Goal: Information Seeking & Learning: Learn about a topic

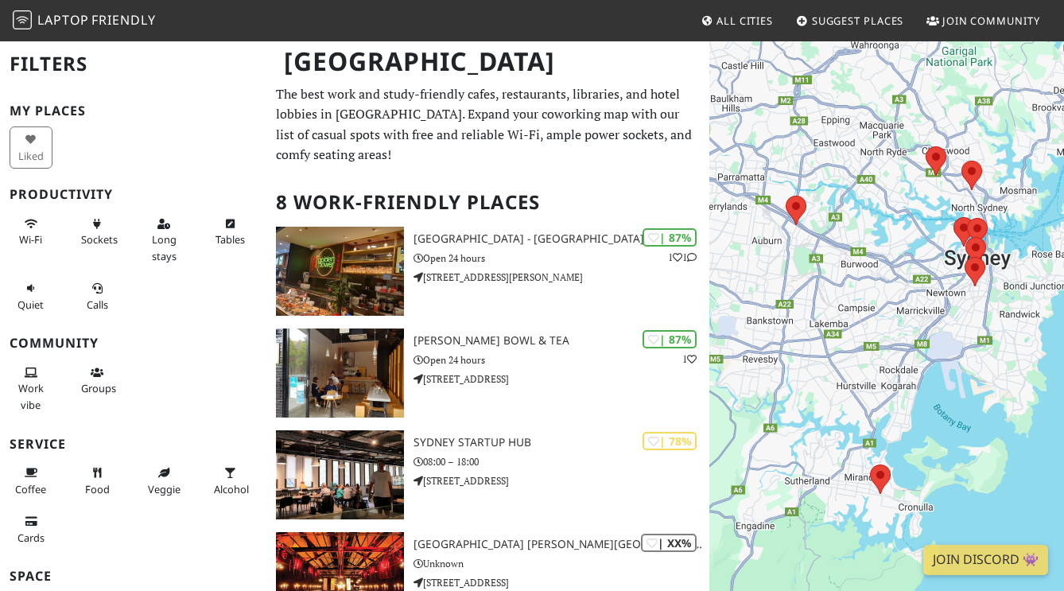
scroll to position [37, 0]
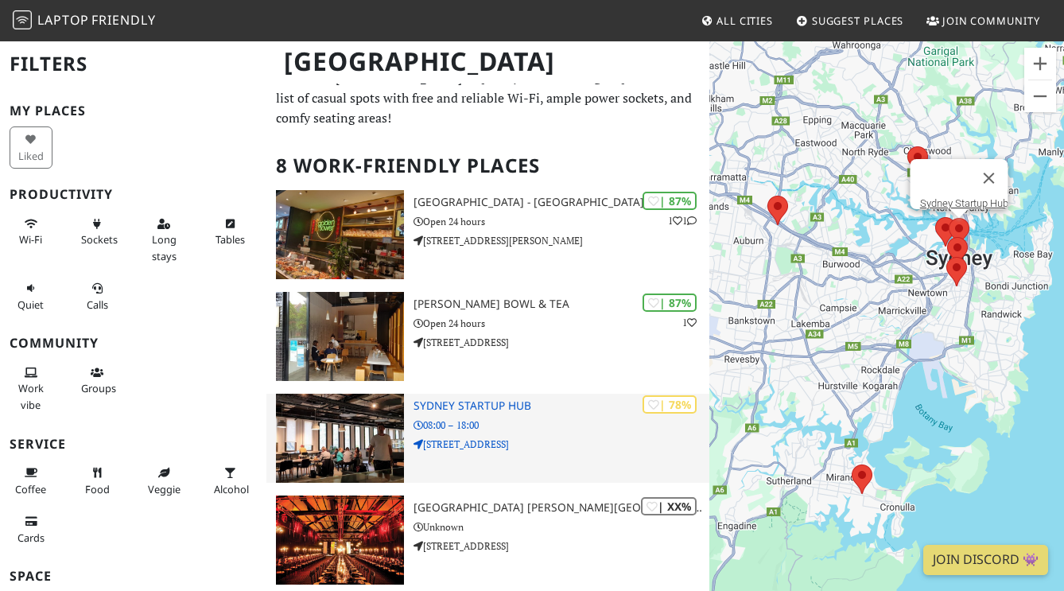
click at [482, 396] on div "| 78% Sydney Startup Hub 08:00 – 18:00 11 York St" at bounding box center [562, 438] width 296 height 89
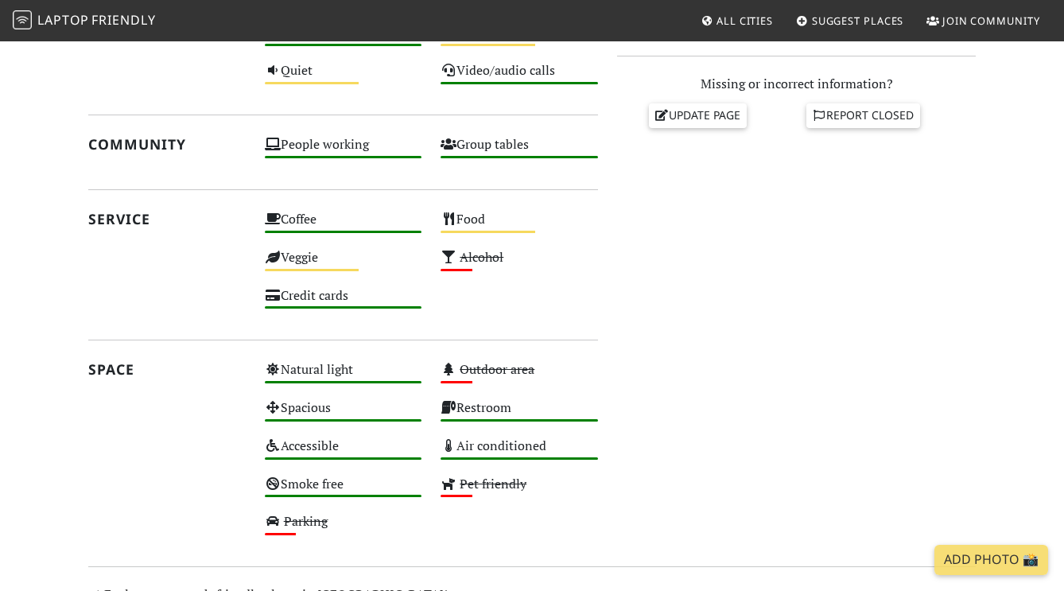
scroll to position [658, 0]
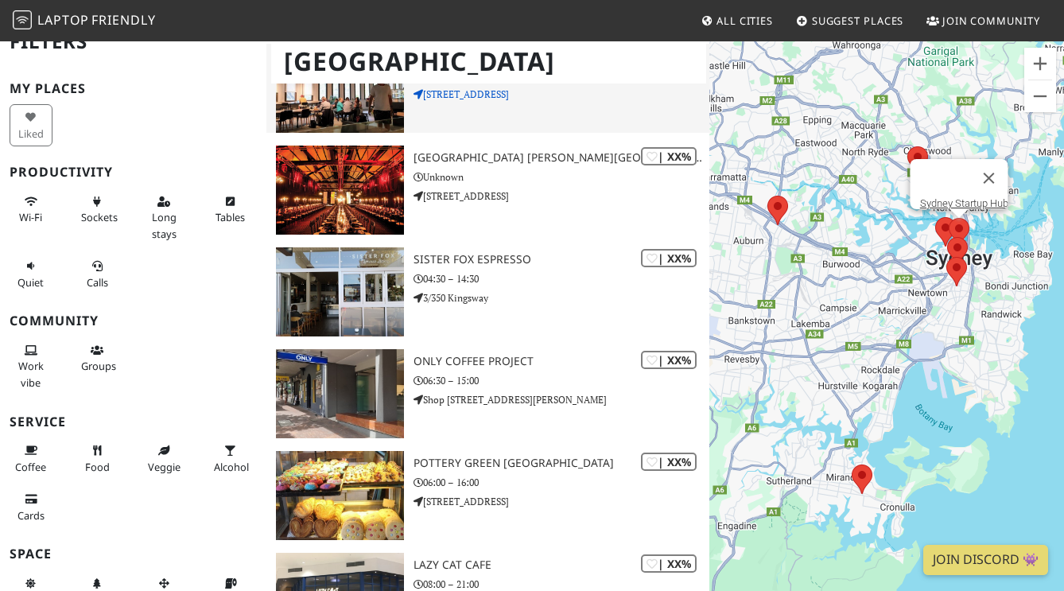
scroll to position [552, 0]
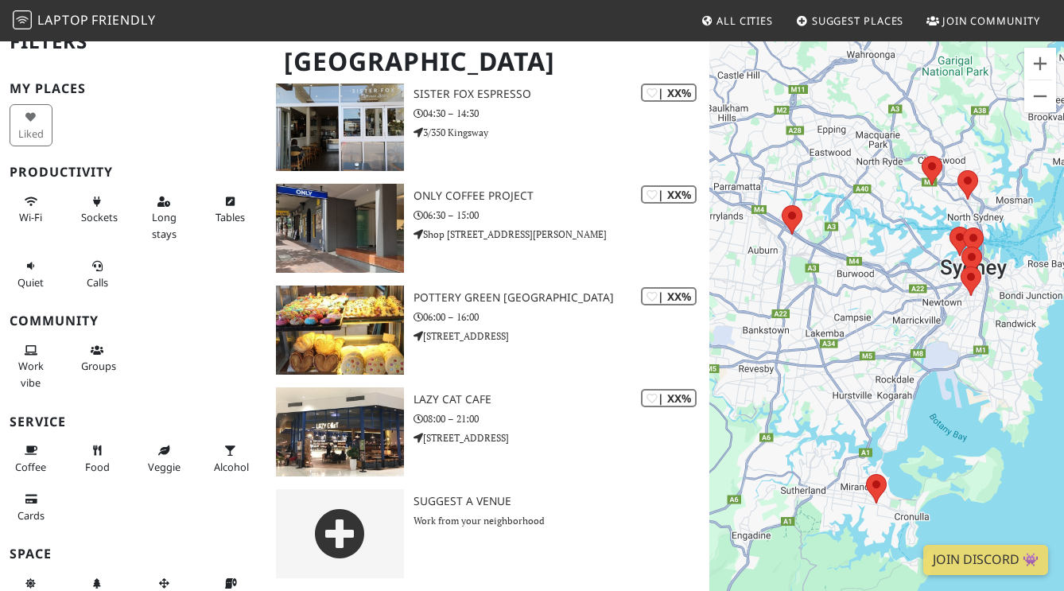
click at [142, 20] on span "Friendly" at bounding box center [123, 19] width 64 height 17
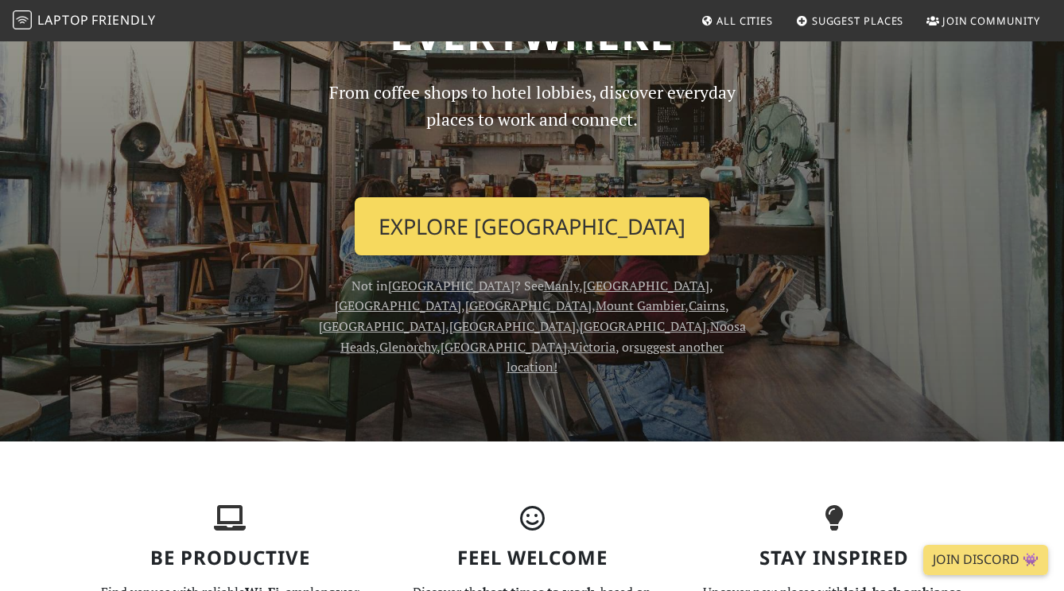
scroll to position [145, 0]
click at [479, 240] on link "Explore Sydney" at bounding box center [532, 226] width 355 height 59
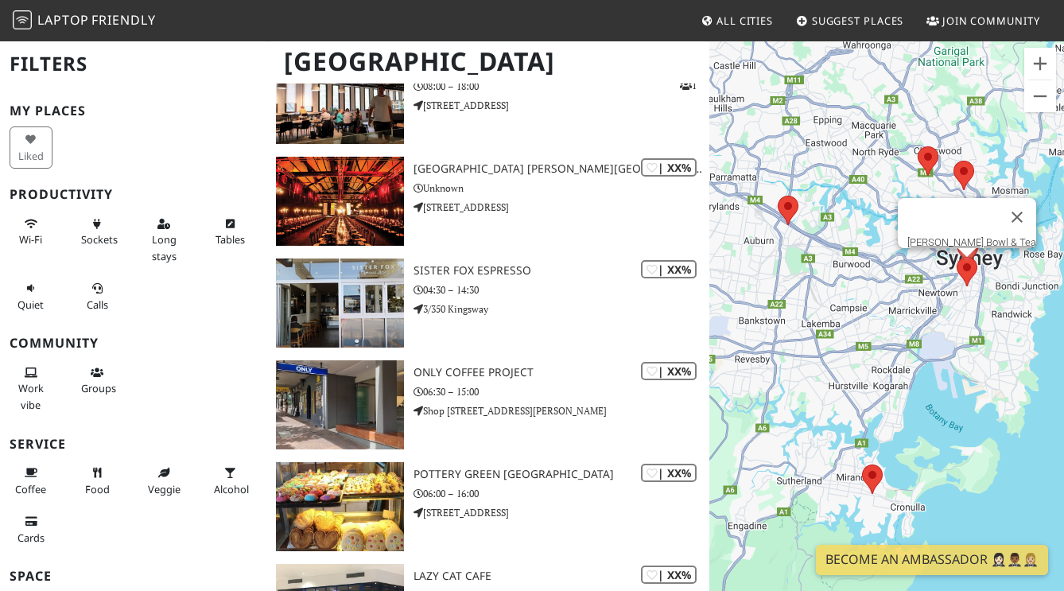
scroll to position [552, 0]
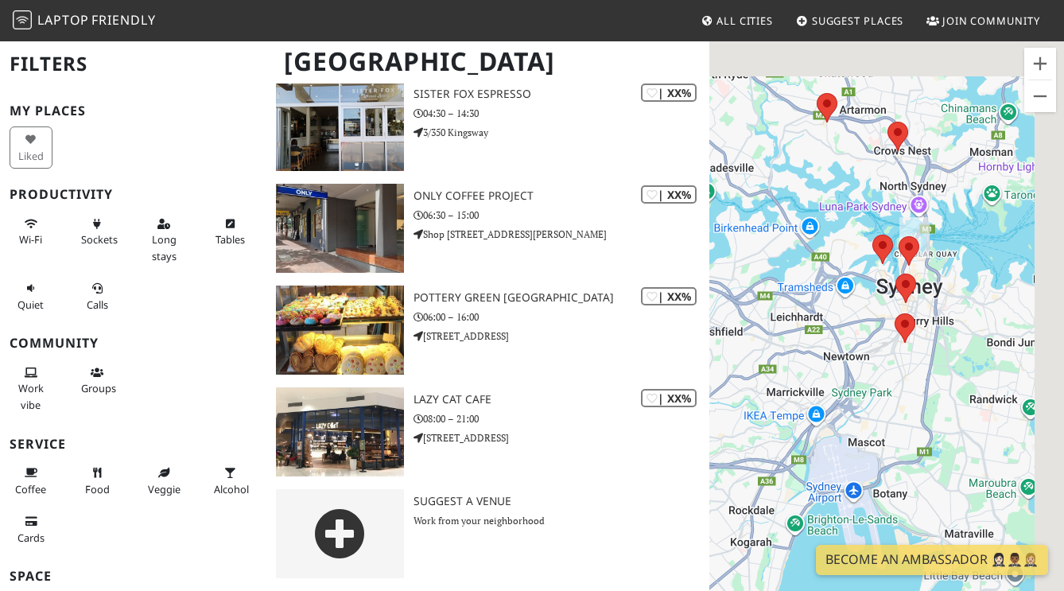
drag, startPoint x: 939, startPoint y: 344, endPoint x: 783, endPoint y: 485, distance: 210.6
click at [783, 485] on div at bounding box center [887, 335] width 355 height 591
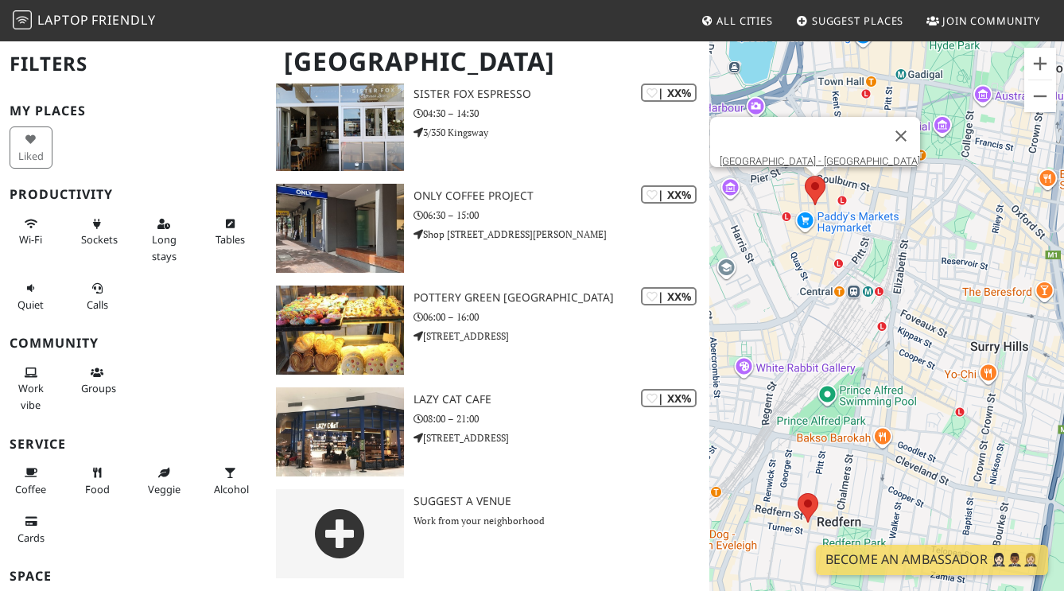
click at [805, 176] on area at bounding box center [805, 176] width 0 height 0
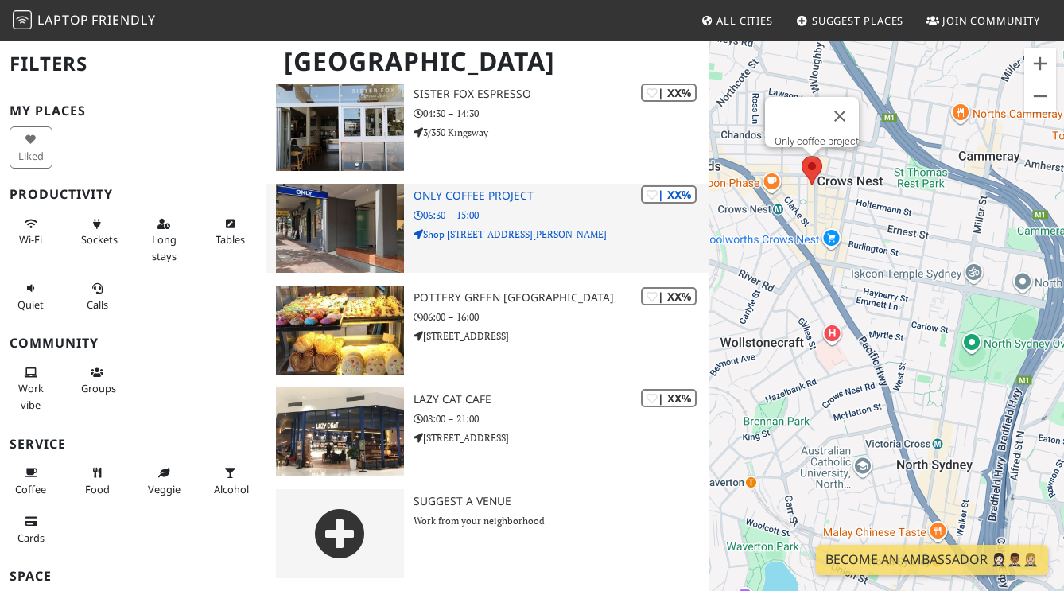
click at [496, 199] on h3 "Only coffee project" at bounding box center [562, 196] width 296 height 14
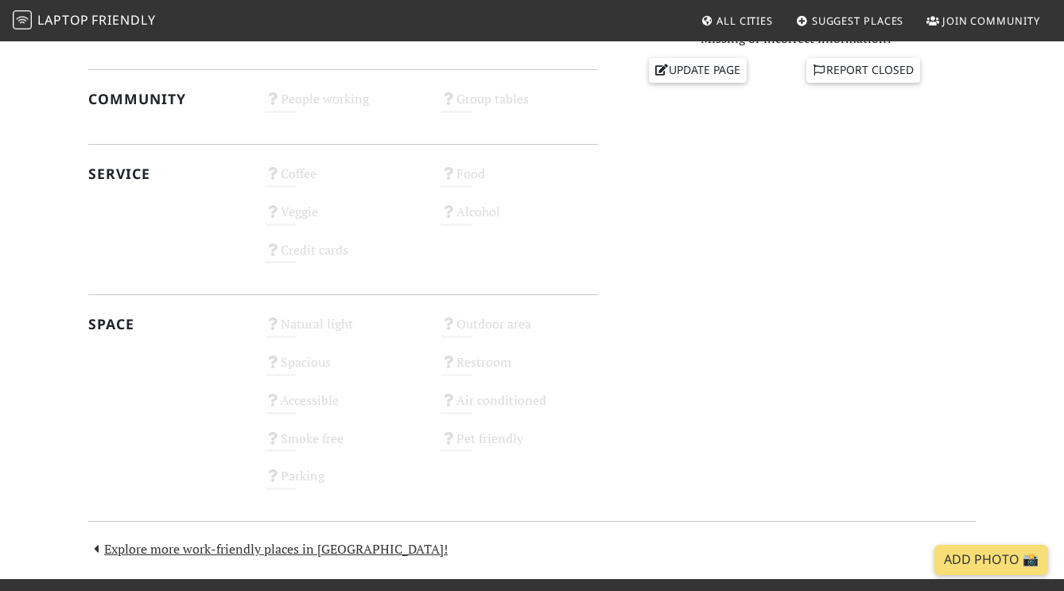
scroll to position [714, 0]
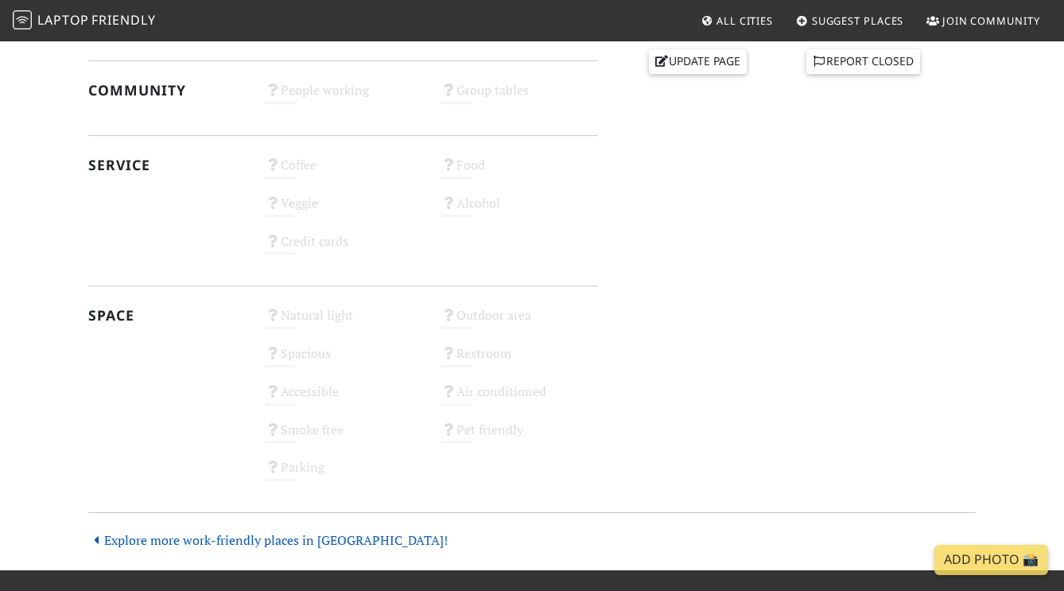
click at [334, 544] on link "Explore more work-friendly places in [GEOGRAPHIC_DATA]!" at bounding box center [268, 539] width 360 height 17
